Goal: Task Accomplishment & Management: Use online tool/utility

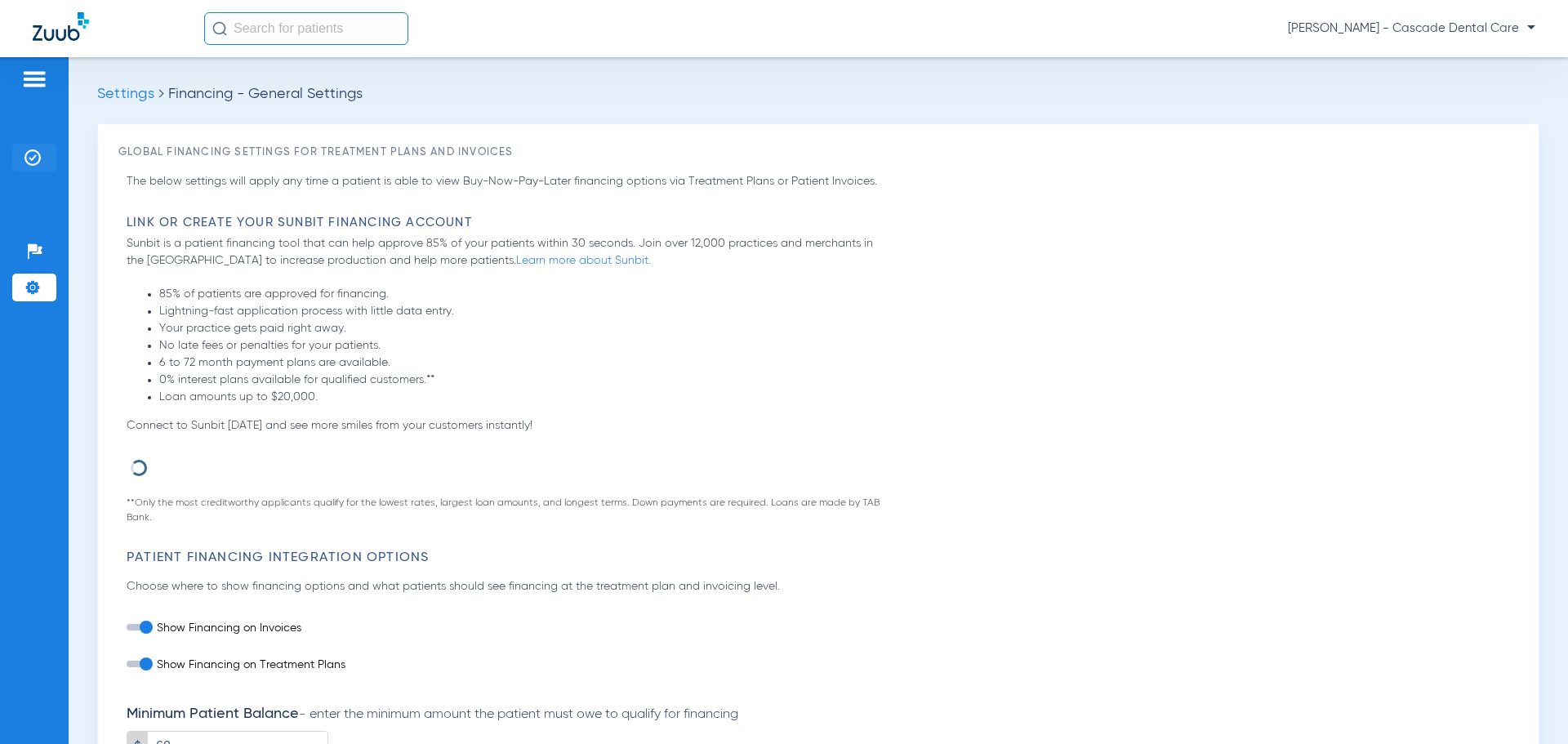
click at [26, 156] on img at bounding box center [32, 157] width 16 height 16
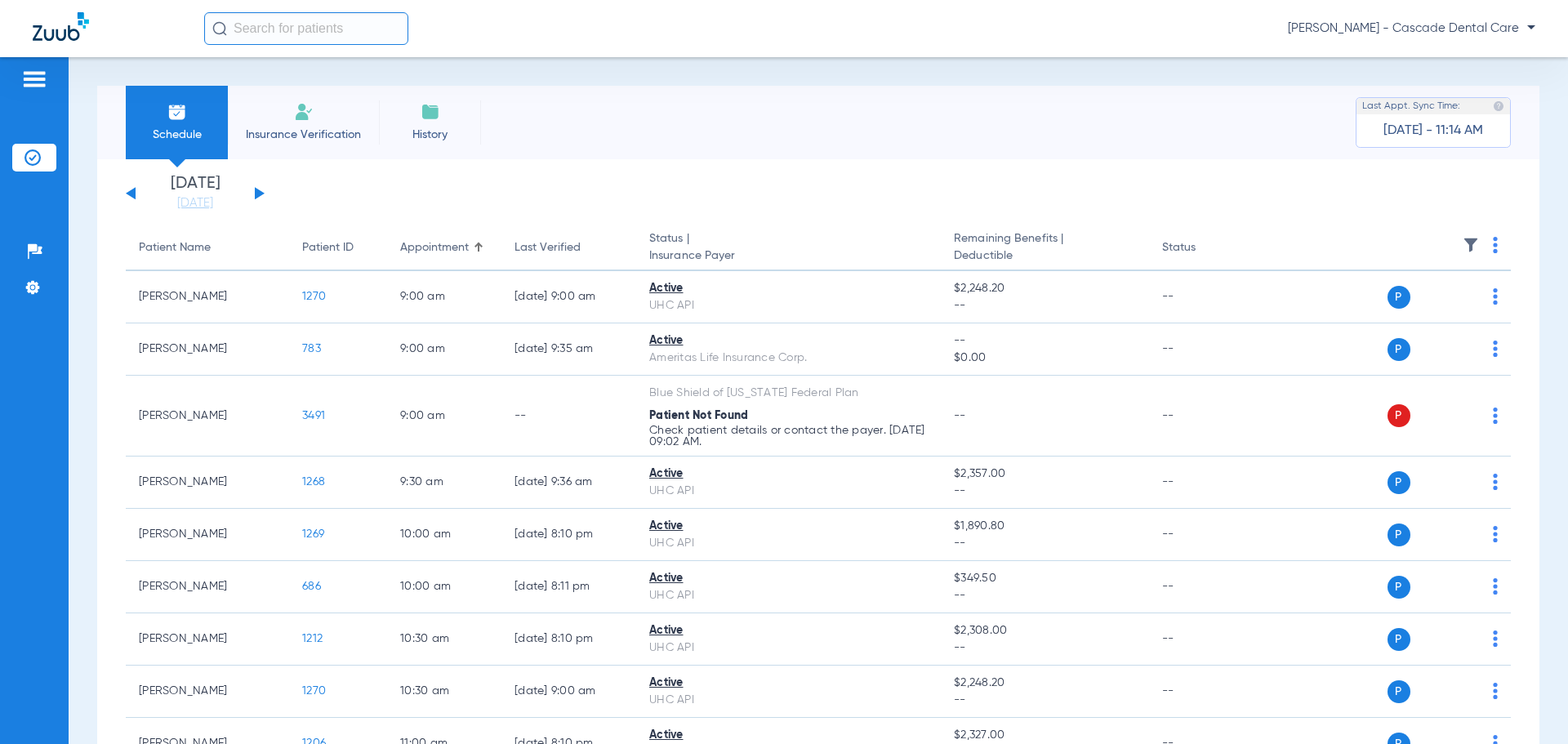
click at [570, 211] on app-single-date-navigator "[DATE] [DATE] [DATE] [DATE] [DATE] [DATE] [DATE] [DATE] [DATE] [DATE] [DATE] [D…" at bounding box center [818, 193] width 1385 height 36
click at [187, 211] on link "[DATE]" at bounding box center [195, 203] width 98 height 16
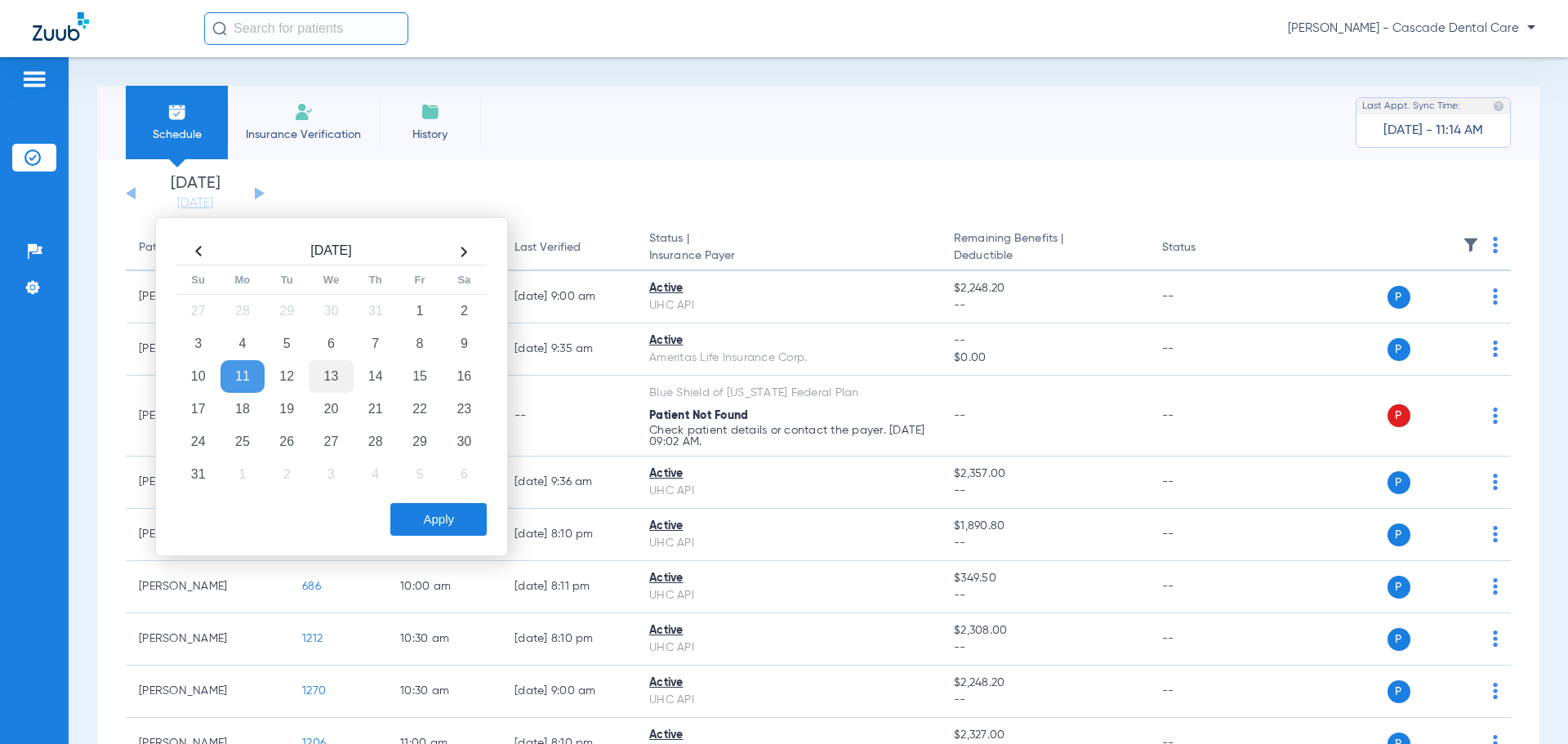
click at [330, 372] on td "13" at bounding box center [331, 377] width 44 height 33
click at [331, 372] on td "13" at bounding box center [331, 377] width 44 height 33
click at [452, 505] on button "Apply" at bounding box center [438, 519] width 96 height 33
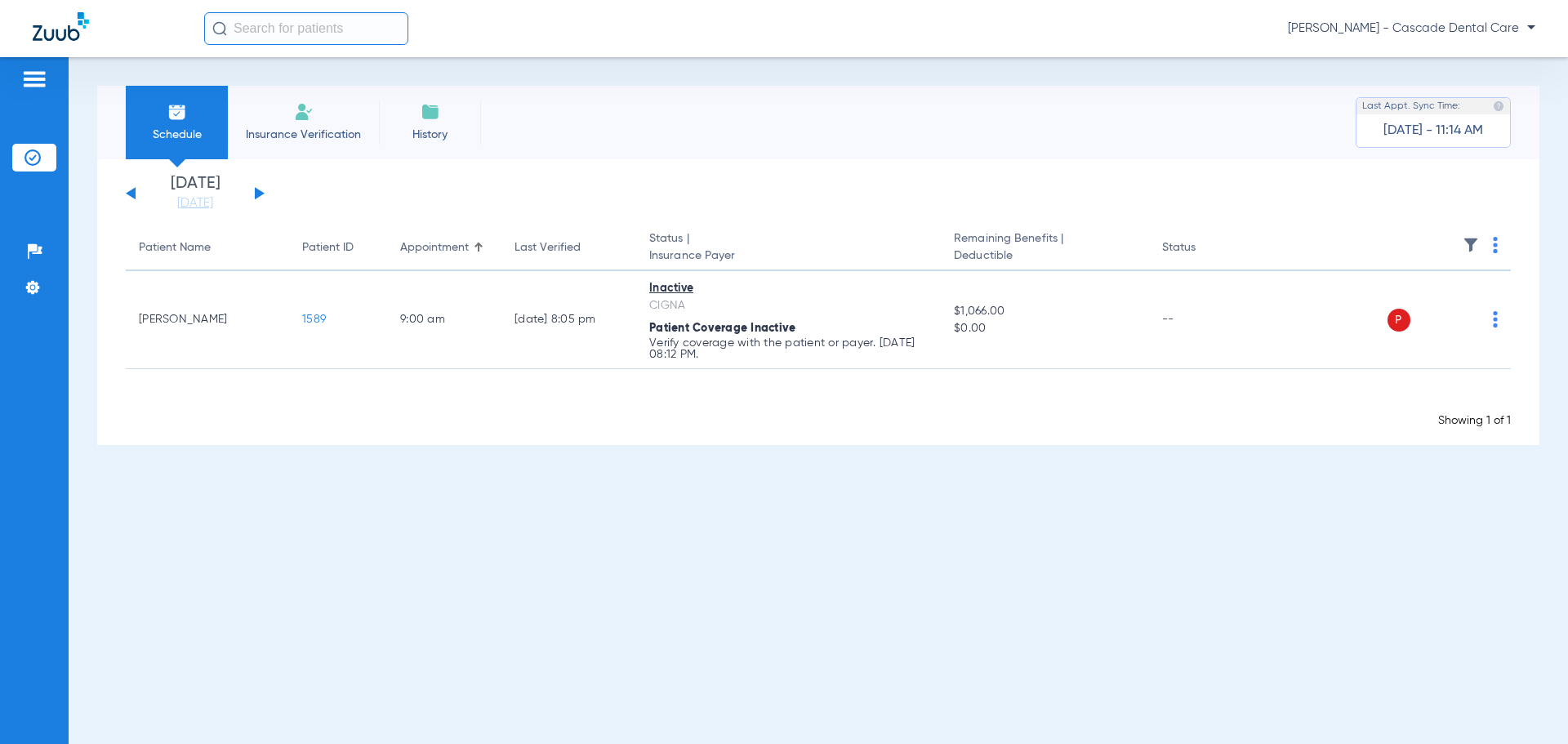
click at [634, 124] on div "Schedule Insurance Verification History Last Appt. Sync Time: [DATE] - 11:14 AM" at bounding box center [818, 122] width 1442 height 73
click at [137, 201] on div "[DATE] [DATE] [DATE] [DATE] [DATE] [DATE] [DATE] [DATE] [DATE] [DATE] [DATE] [D…" at bounding box center [195, 193] width 138 height 36
click at [137, 196] on div "[DATE] [DATE] [DATE] [DATE] [DATE] [DATE] [DATE] [DATE] [DATE] [DATE] [DATE] [D…" at bounding box center [195, 193] width 138 height 36
click at [135, 195] on button at bounding box center [131, 193] width 10 height 13
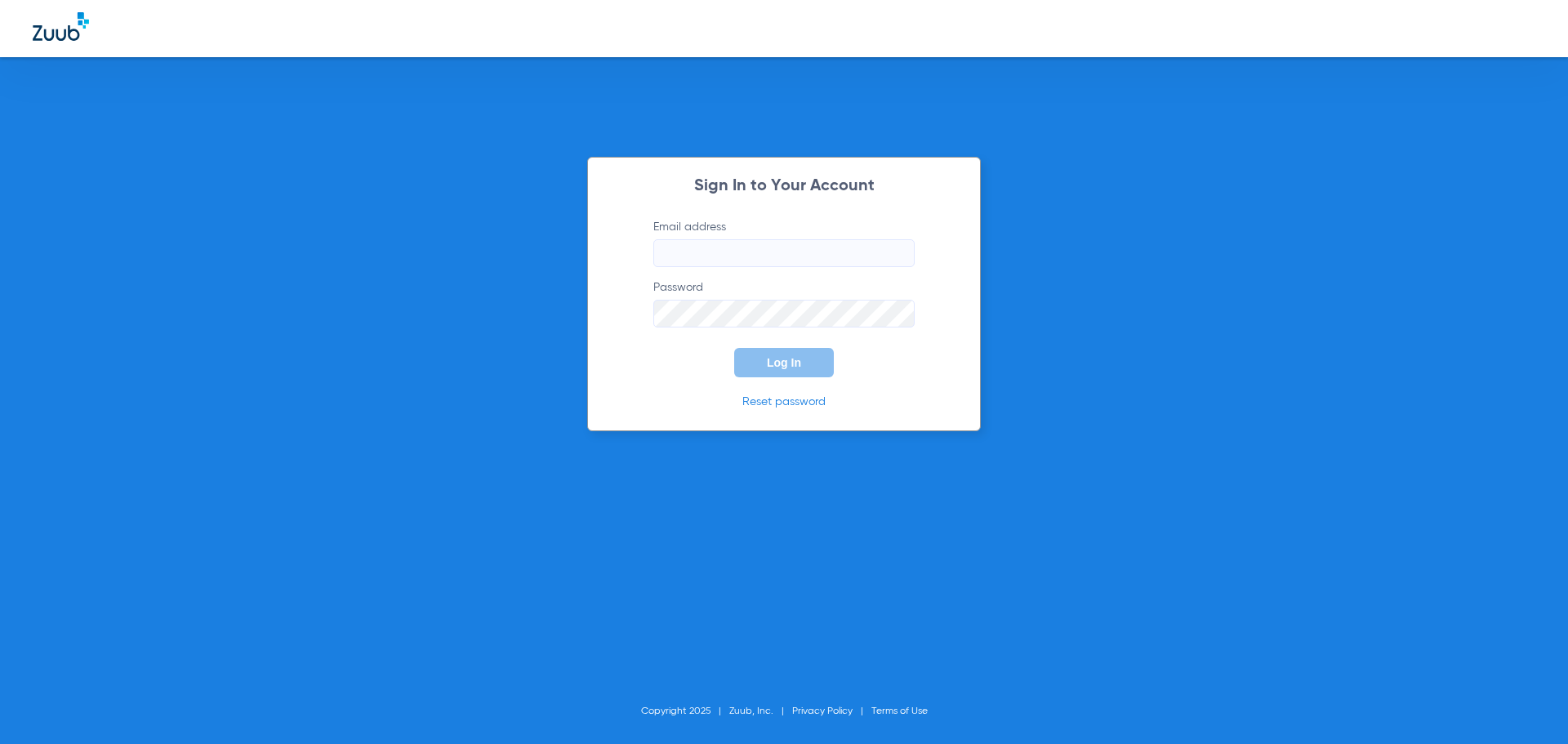
type input "[EMAIL_ADDRESS][DOMAIN_NAME]"
